Goal: Task Accomplishment & Management: Manage account settings

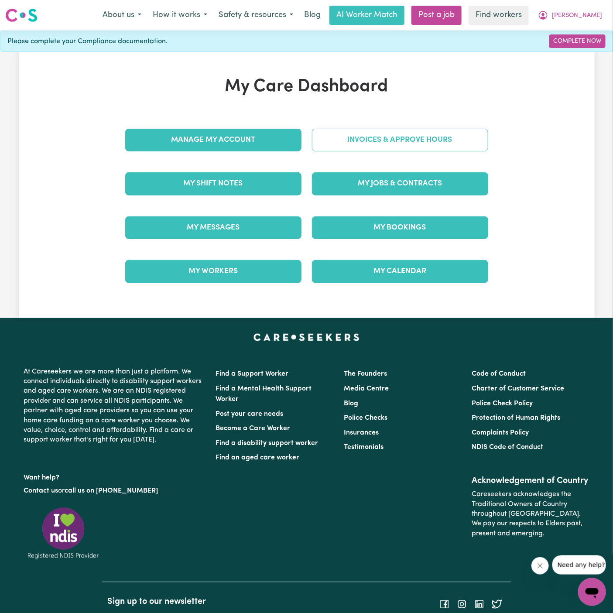
click at [409, 143] on link "Invoices & Approve Hours" at bounding box center [400, 140] width 176 height 23
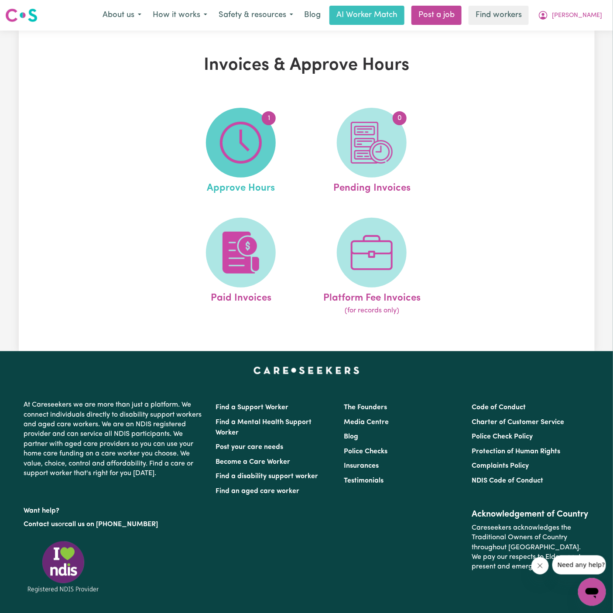
click at [259, 150] on img at bounding box center [241, 143] width 42 height 42
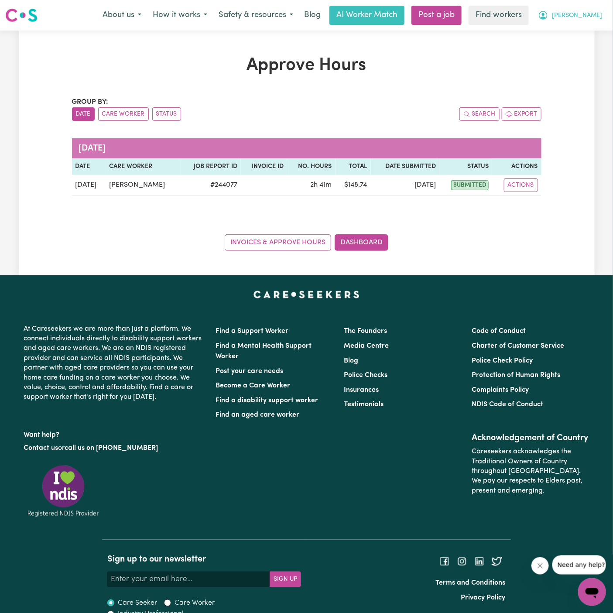
click at [588, 14] on span "[PERSON_NAME]" at bounding box center [577, 16] width 50 height 10
click at [572, 51] on link "Logout" at bounding box center [572, 50] width 69 height 17
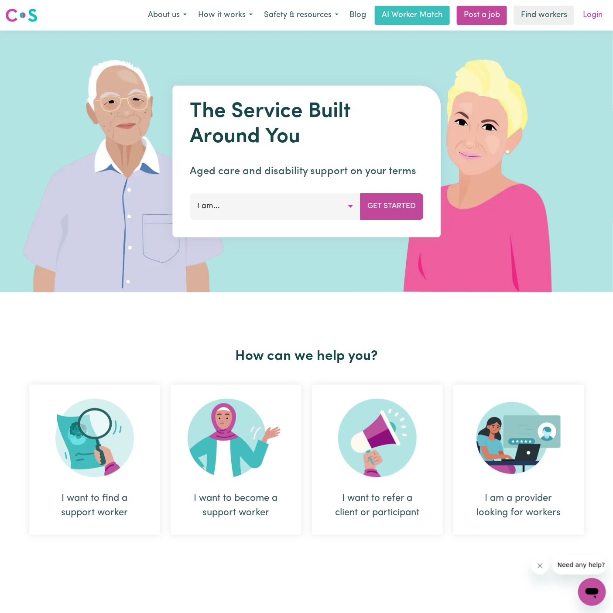
click at [589, 22] on link "Login" at bounding box center [592, 15] width 30 height 19
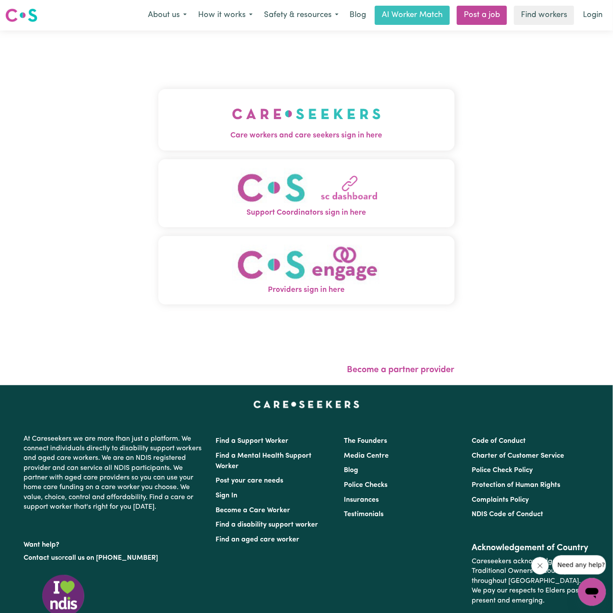
click at [254, 109] on img "Care workers and care seekers sign in here" at bounding box center [306, 114] width 149 height 32
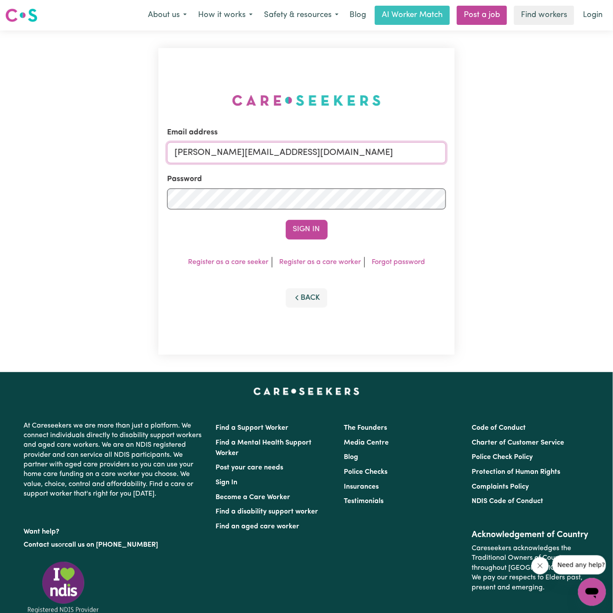
click at [357, 156] on input "[PERSON_NAME][EMAIL_ADDRESS][DOMAIN_NAME]" at bounding box center [306, 152] width 279 height 21
drag, startPoint x: 220, startPoint y: 153, endPoint x: 706, endPoint y: 161, distance: 485.8
click at [612, 161] on html "Menu About us How it works Safety & resources Blog AI Worker Match Post a job F…" at bounding box center [306, 363] width 613 height 727
type input "[EMAIL_ADDRESS][DOMAIN_NAME]"
click at [299, 226] on button "Sign In" at bounding box center [307, 229] width 42 height 19
